Goal: Information Seeking & Learning: Check status

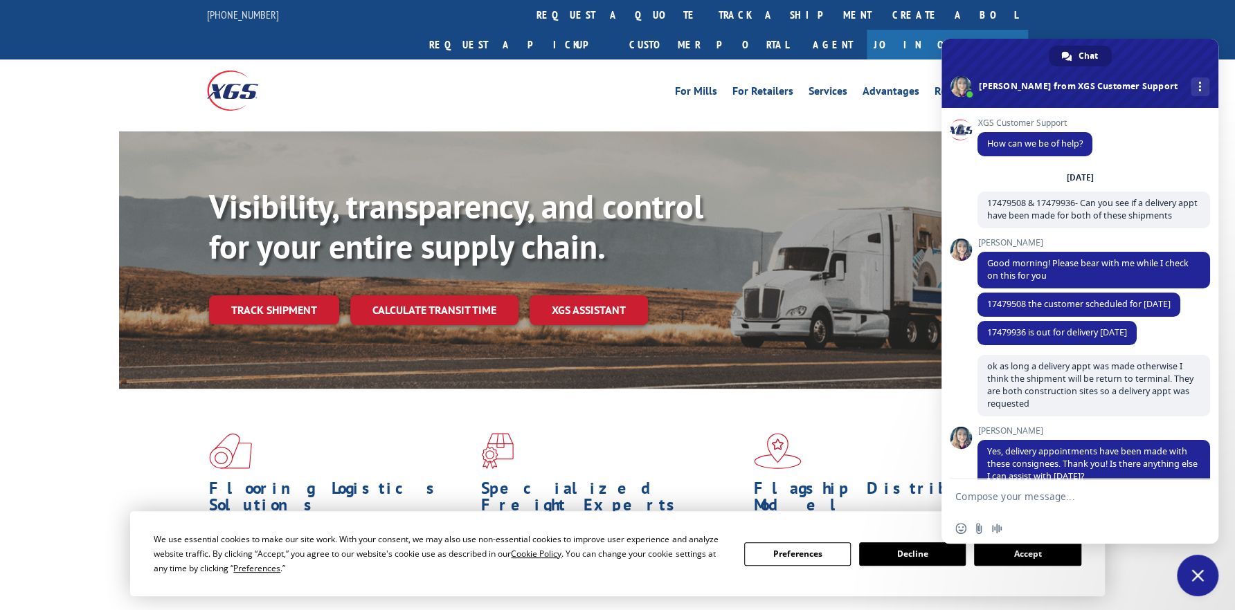
scroll to position [210, 0]
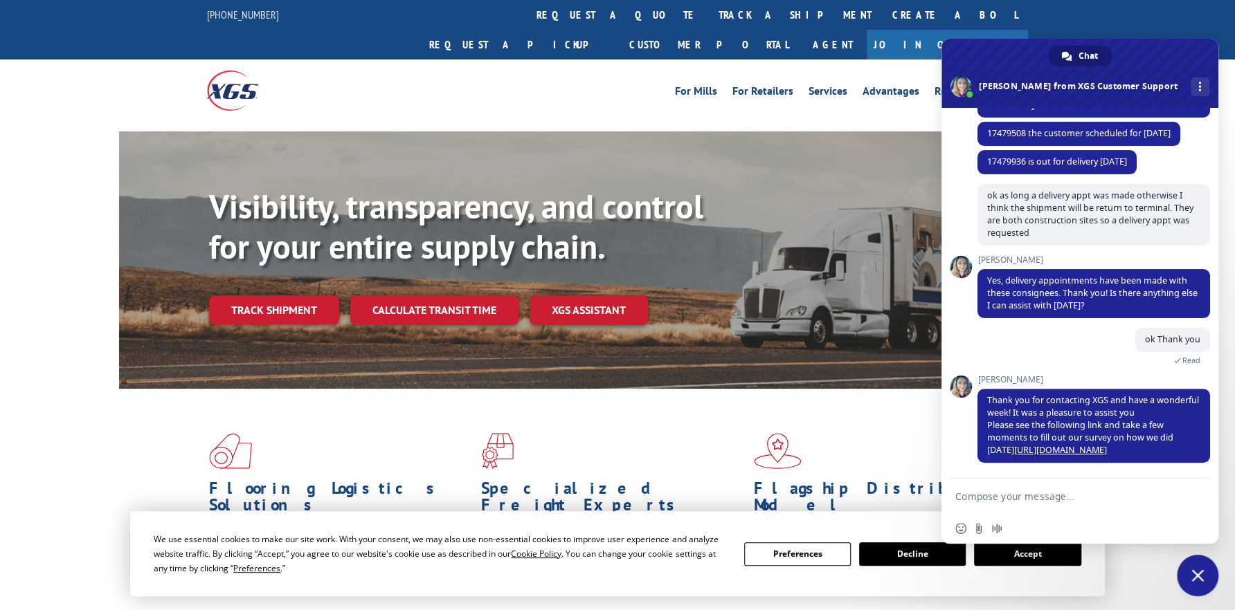
click at [1194, 571] on span "Close chat" at bounding box center [1197, 576] width 12 height 12
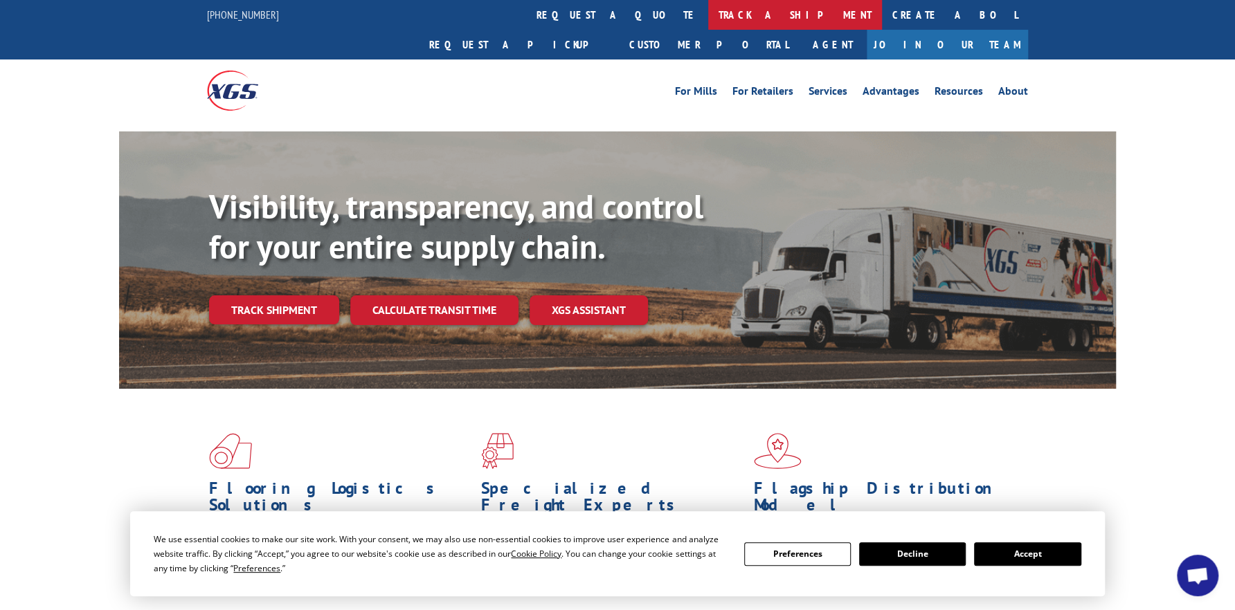
click at [708, 16] on link "track a shipment" at bounding box center [795, 15] width 174 height 30
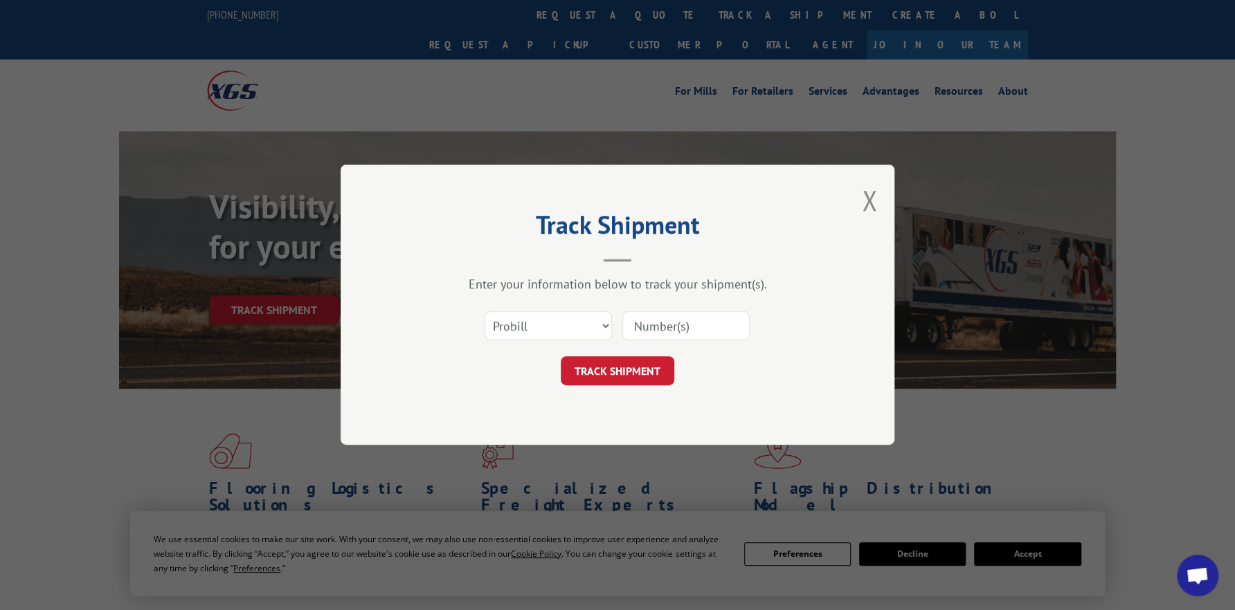
click at [648, 321] on input at bounding box center [685, 326] width 127 height 29
paste input "17479936"
type input "17479936"
click at [639, 372] on button "TRACK SHIPMENT" at bounding box center [618, 371] width 114 height 29
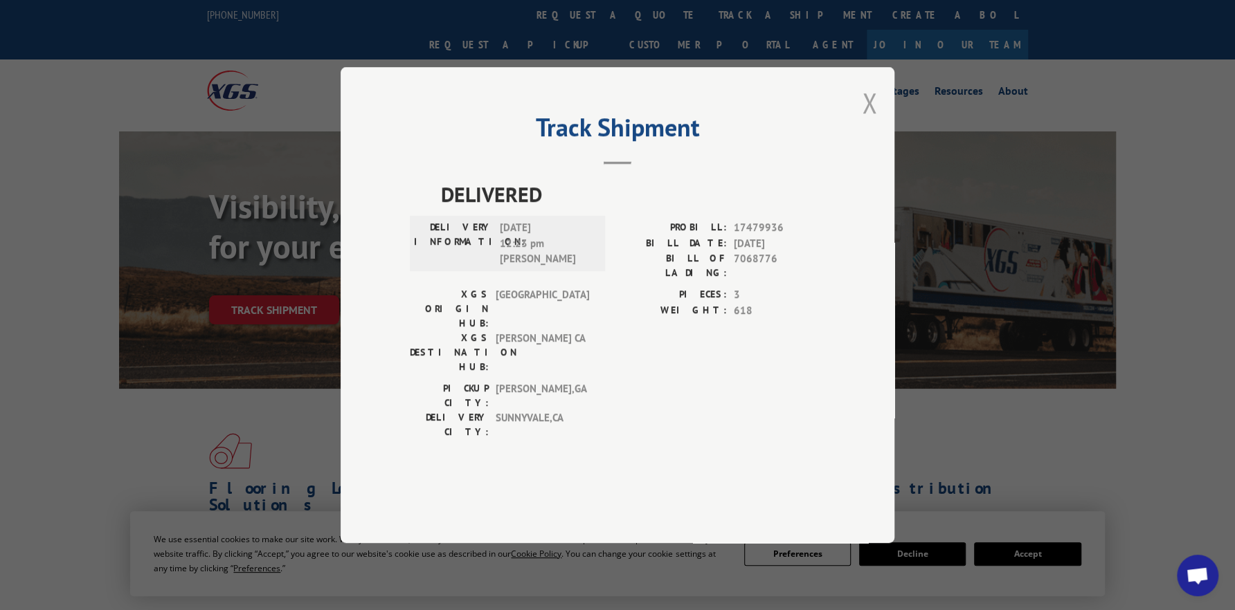
click at [868, 121] on button "Close modal" at bounding box center [869, 102] width 15 height 37
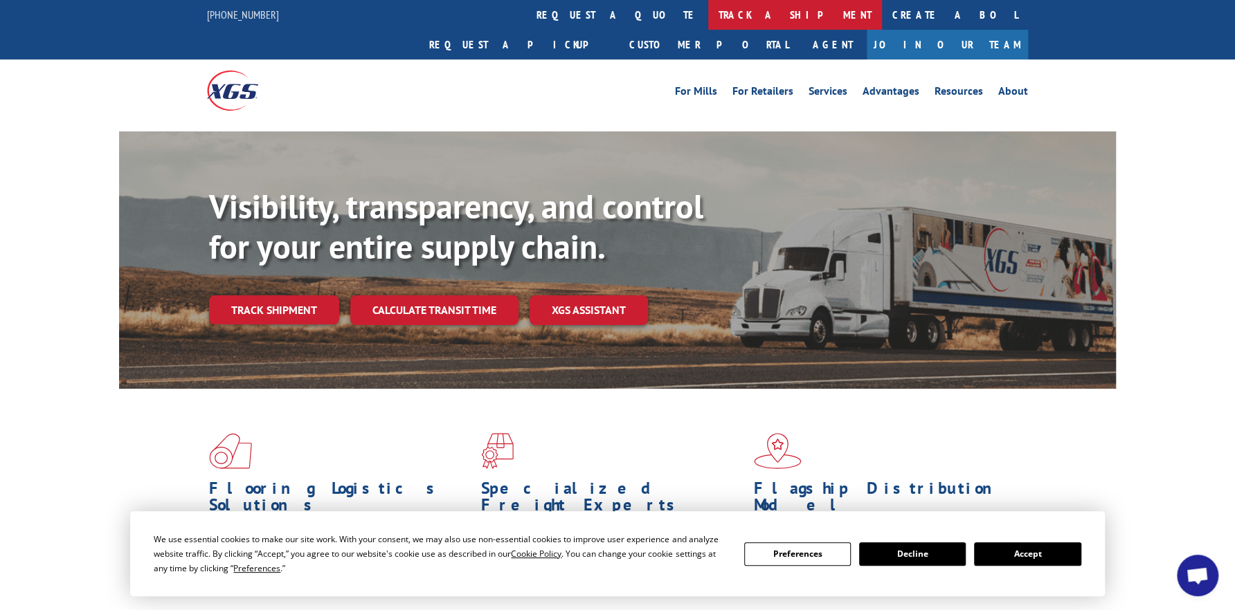
click at [708, 13] on link "track a shipment" at bounding box center [795, 15] width 174 height 30
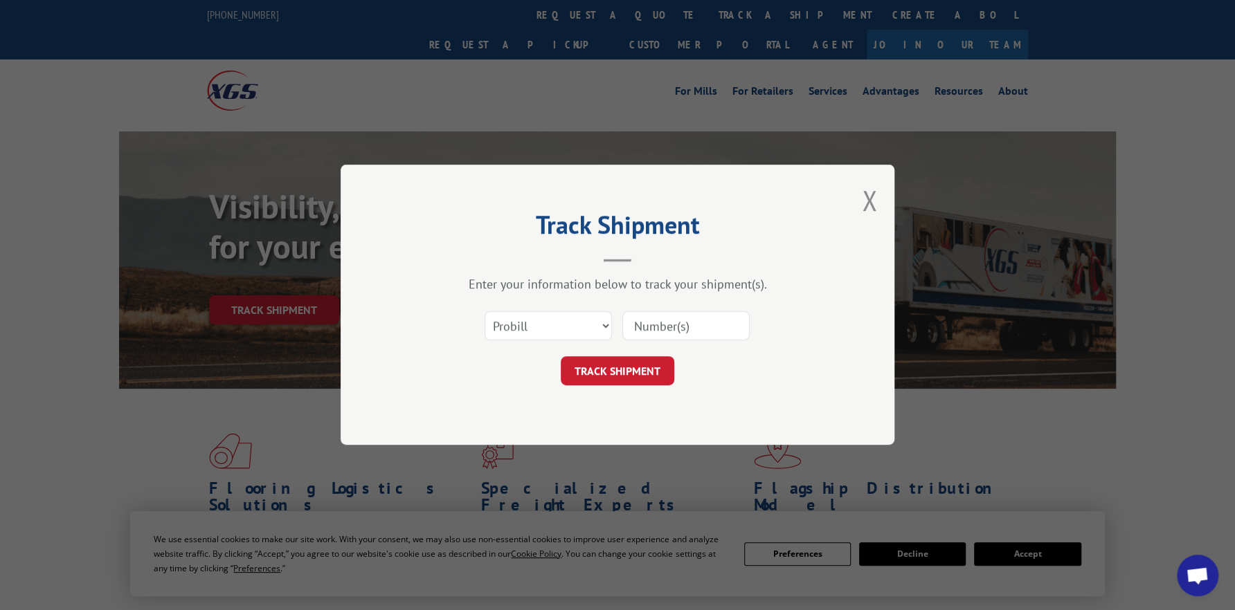
click at [654, 319] on input at bounding box center [685, 326] width 127 height 29
paste input "17479508"
type input "17479508"
click at [640, 365] on button "TRACK SHIPMENT" at bounding box center [618, 371] width 114 height 29
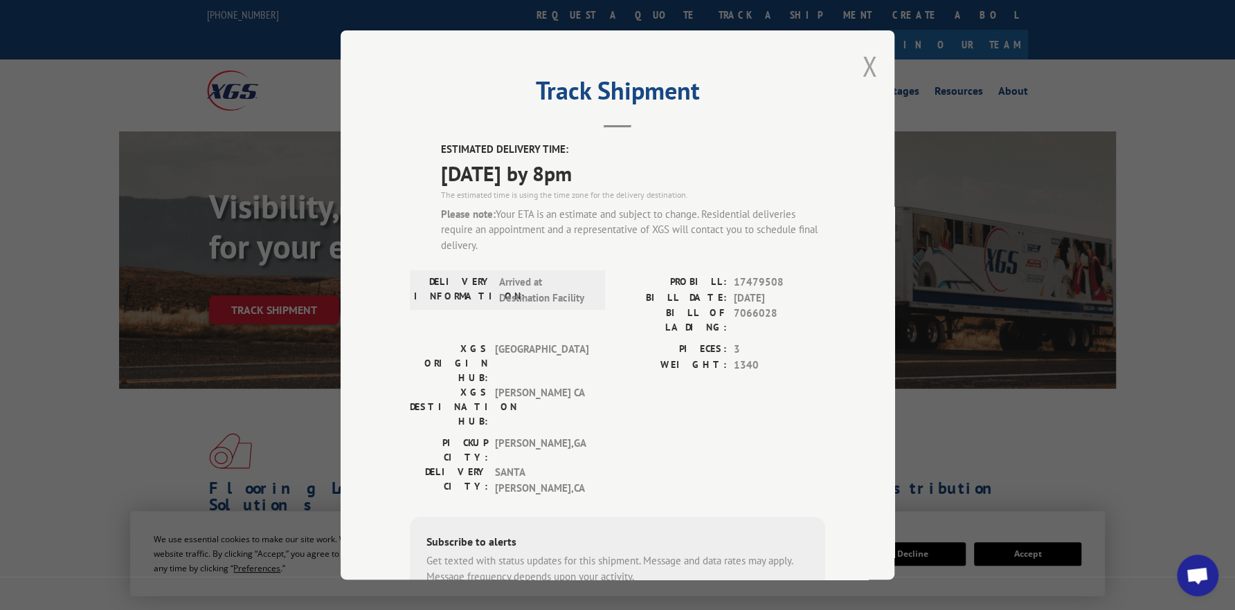
click at [862, 61] on button "Close modal" at bounding box center [869, 66] width 15 height 37
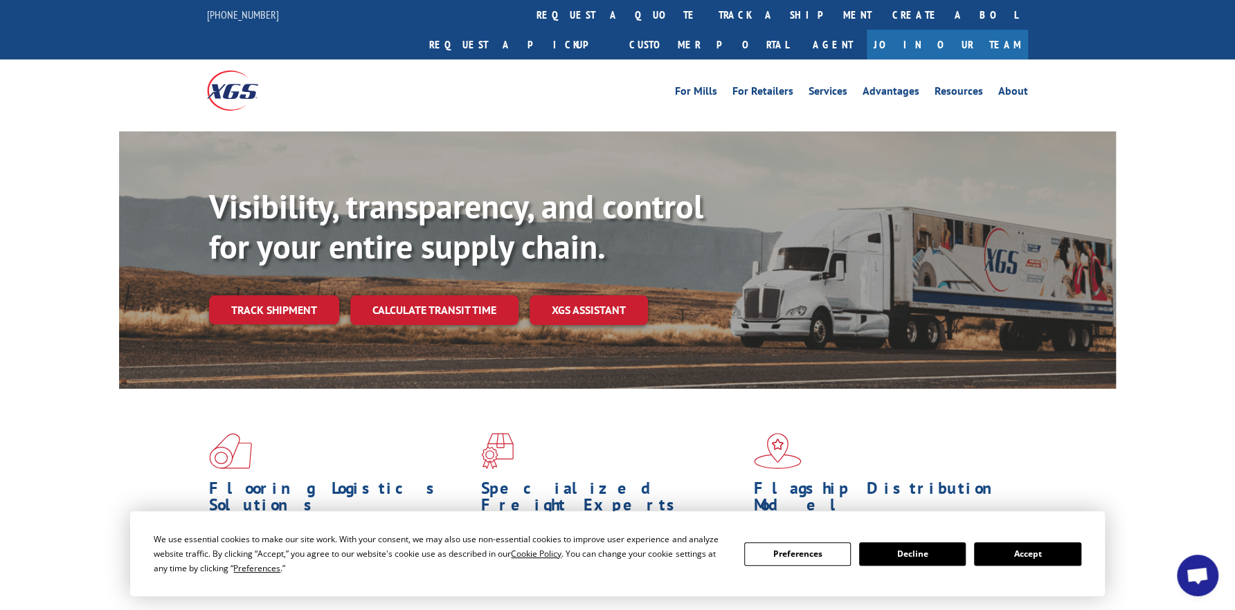
click at [1200, 575] on span "Open chat" at bounding box center [1197, 577] width 23 height 19
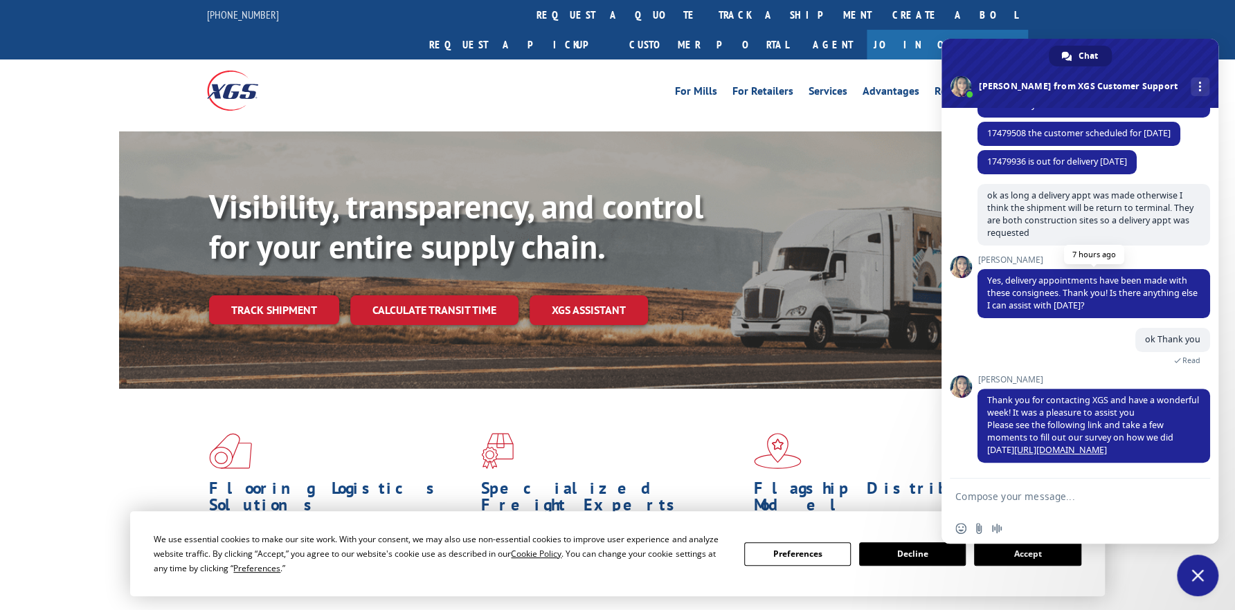
scroll to position [140, 0]
